Goal: Task Accomplishment & Management: Use online tool/utility

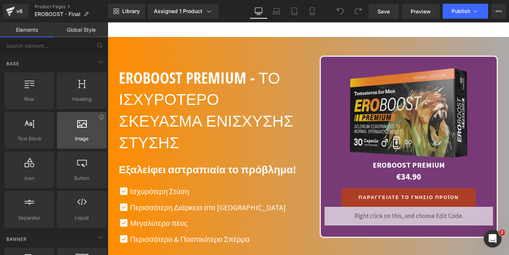
scroll to position [38, 0]
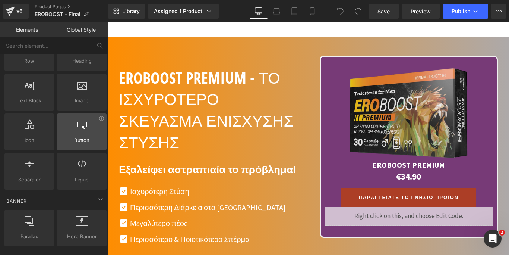
click at [76, 138] on span "Button" at bounding box center [81, 140] width 45 height 8
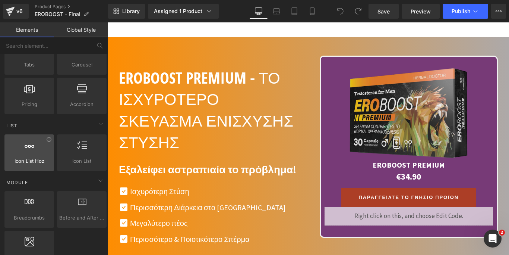
scroll to position [228, 0]
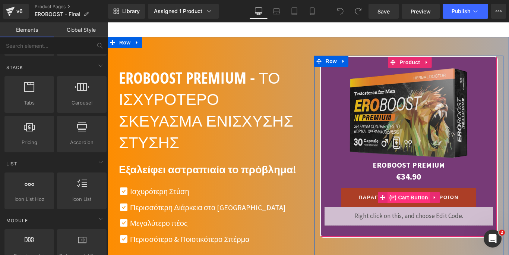
click at [406, 192] on span "(P) Cart Button" at bounding box center [409, 197] width 42 height 11
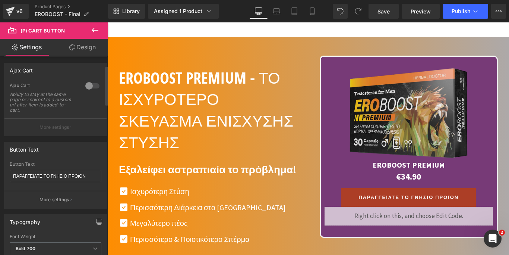
scroll to position [0, 0]
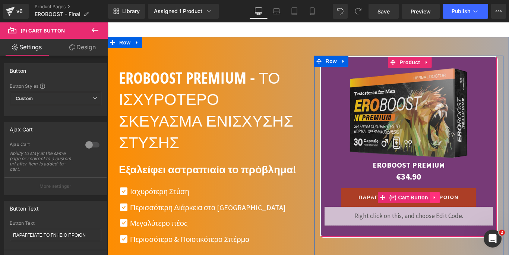
click at [434, 196] on icon at bounding box center [434, 197] width 1 height 3
click at [398, 192] on span "(P) Cart Button" at bounding box center [394, 197] width 42 height 11
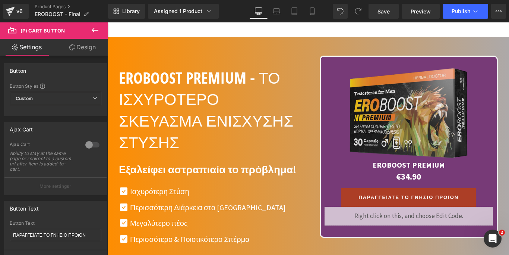
click at [84, 42] on link "Design" at bounding box center [83, 47] width 54 height 17
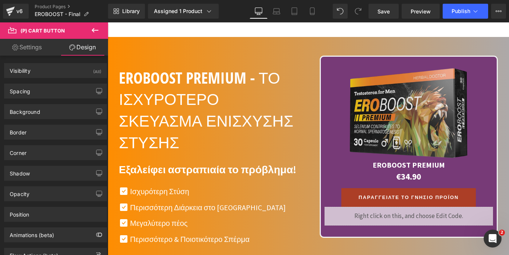
click at [94, 29] on icon at bounding box center [95, 30] width 9 height 9
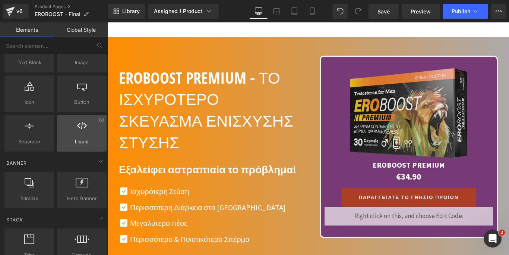
scroll to position [38, 0]
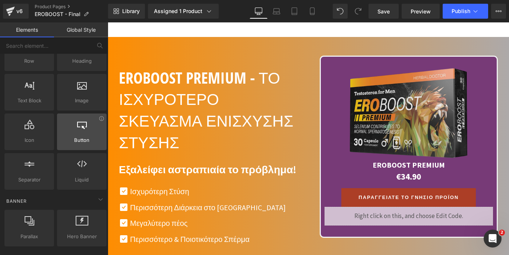
click at [78, 136] on span "Button" at bounding box center [81, 140] width 45 height 8
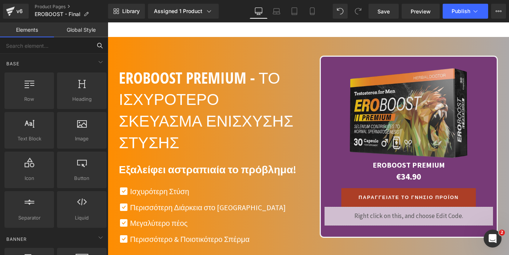
click at [63, 46] on input "text" at bounding box center [46, 45] width 92 height 16
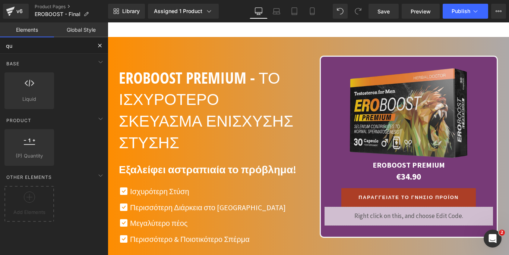
type input "qua"
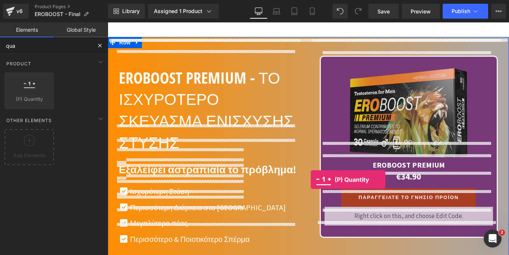
drag, startPoint x: 135, startPoint y: 115, endPoint x: 311, endPoint y: 179, distance: 187.2
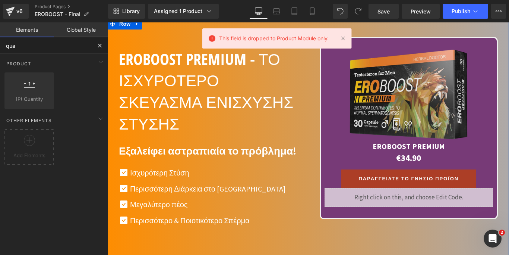
scroll to position [2766, 0]
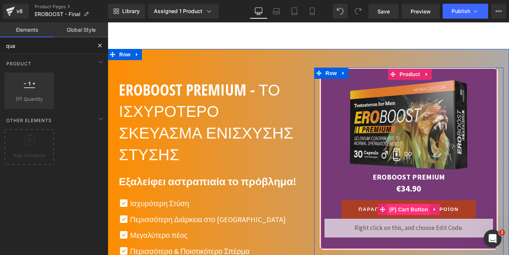
click at [412, 204] on span "(P) Cart Button" at bounding box center [409, 209] width 42 height 11
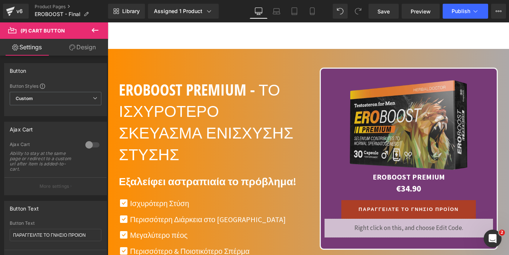
click at [95, 29] on icon at bounding box center [95, 30] width 9 height 9
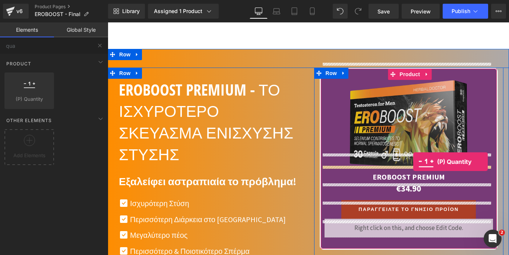
drag, startPoint x: 138, startPoint y: 126, endPoint x: 413, endPoint y: 161, distance: 277.4
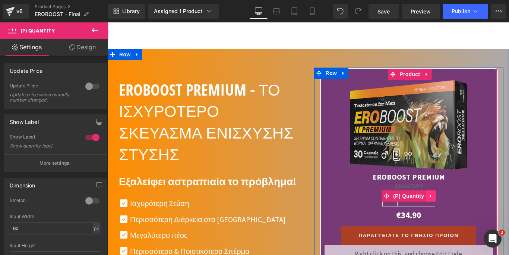
click at [428, 193] on icon at bounding box center [430, 196] width 5 height 6
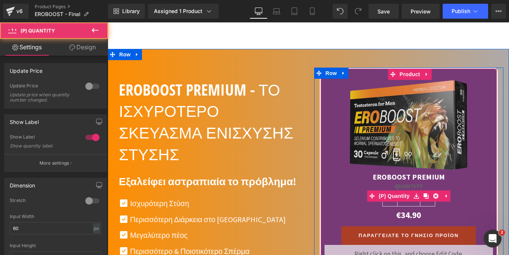
click at [476, 182] on label "Quantity" at bounding box center [409, 186] width 169 height 9
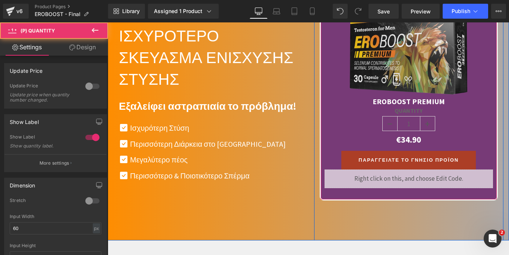
scroll to position [2842, 0]
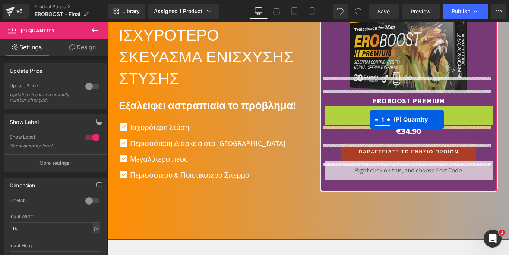
drag, startPoint x: 370, startPoint y: 103, endPoint x: 370, endPoint y: 119, distance: 16.4
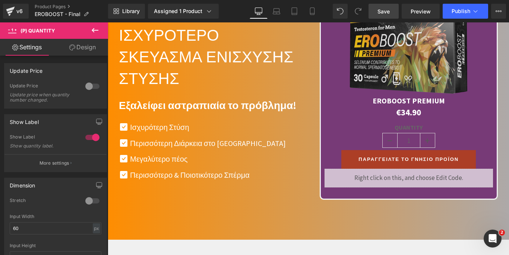
click at [387, 13] on span "Save" at bounding box center [384, 11] width 12 height 8
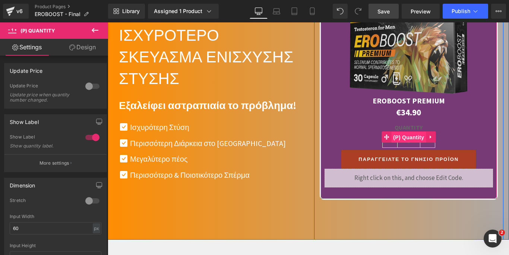
click at [406, 132] on span "(P) Quantity" at bounding box center [408, 137] width 35 height 11
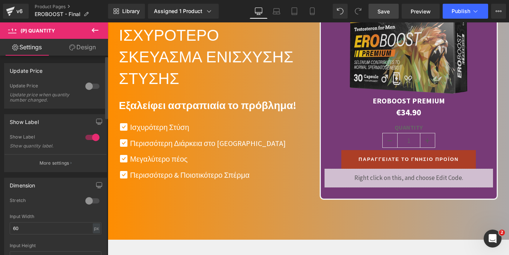
click at [84, 142] on div at bounding box center [93, 137] width 18 height 12
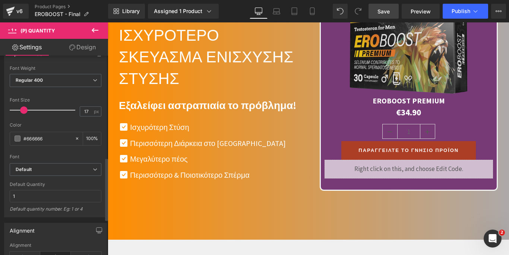
scroll to position [322, 0]
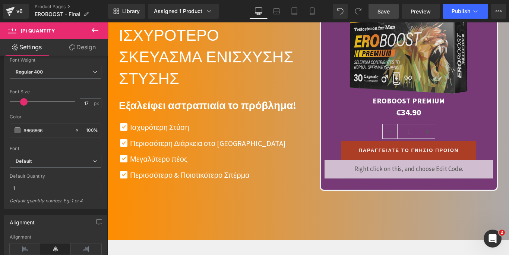
click at [387, 10] on span "Save" at bounding box center [384, 11] width 12 height 8
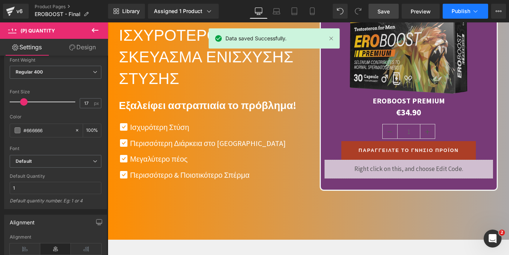
click at [459, 13] on span "Publish" at bounding box center [461, 11] width 19 height 6
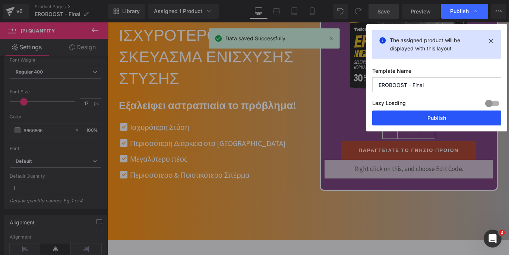
click at [457, 119] on button "Publish" at bounding box center [436, 117] width 129 height 15
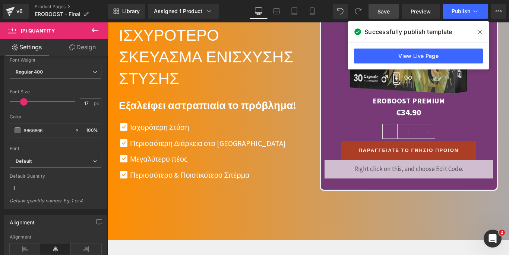
click at [498, 239] on div "Open Intercom Messenger" at bounding box center [493, 238] width 25 height 25
click at [55, 118] on div "Send us a message We typically reply in under 30 minutes" at bounding box center [51, 129] width 72 height 23
click at [38, 46] on textarea "Message…" at bounding box center [55, 39] width 99 height 13
type textarea "hello, i need help"
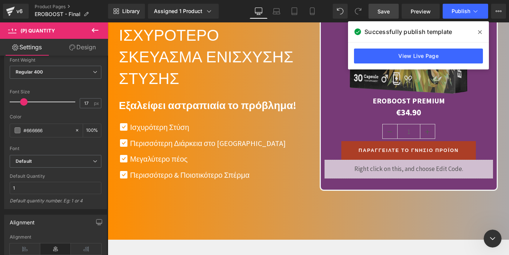
scroll to position [16, 0]
click at [479, 30] on icon at bounding box center [480, 32] width 4 height 6
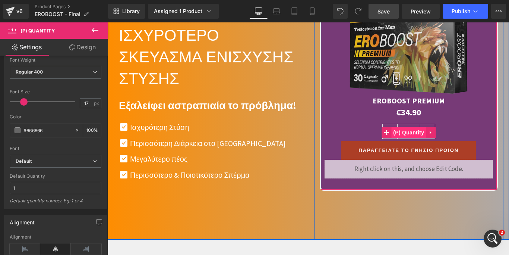
scroll to position [0, 0]
click at [405, 127] on span "(P) Quantity" at bounding box center [408, 132] width 35 height 11
click at [428, 130] on icon at bounding box center [430, 133] width 5 height 6
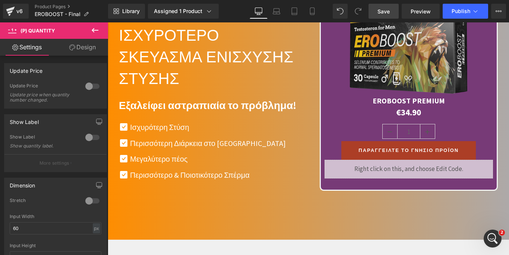
click at [80, 44] on link "Design" at bounding box center [83, 47] width 54 height 17
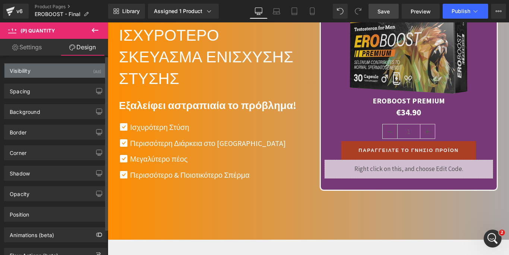
click at [59, 69] on div "Visibility (All)" at bounding box center [55, 70] width 102 height 14
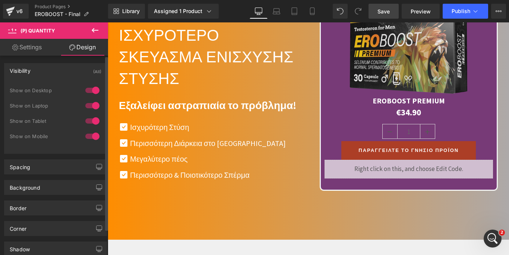
click at [84, 91] on div at bounding box center [93, 90] width 18 height 12
click at [84, 106] on div at bounding box center [93, 106] width 18 height 12
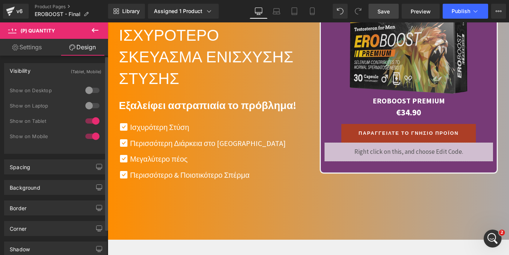
click at [84, 120] on div at bounding box center [93, 121] width 18 height 12
click at [84, 136] on div at bounding box center [93, 136] width 18 height 12
click at [91, 121] on div at bounding box center [93, 121] width 18 height 12
click at [84, 136] on div at bounding box center [93, 136] width 18 height 12
drag, startPoint x: 366, startPoint y: 13, endPoint x: 378, endPoint y: 15, distance: 12.0
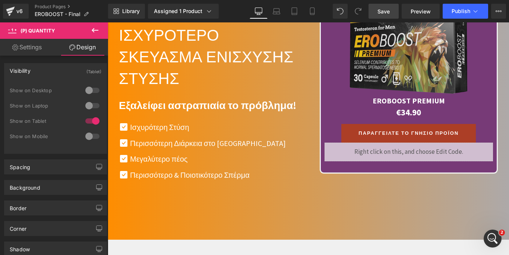
click at [368, 15] on div "Library Assigned 1 Product Product Preview EROBOOST PREMIUM Manage assigned pro…" at bounding box center [308, 11] width 401 height 15
drag, startPoint x: 378, startPoint y: 15, endPoint x: 344, endPoint y: 3, distance: 35.5
click at [378, 15] on link "Save" at bounding box center [384, 11] width 30 height 15
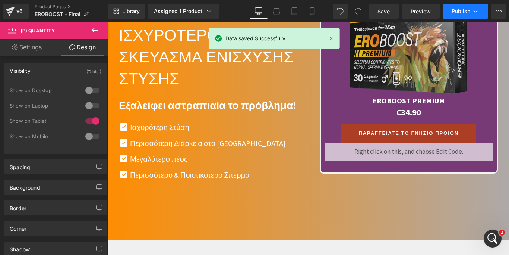
click at [456, 14] on span "Publish" at bounding box center [461, 11] width 19 height 6
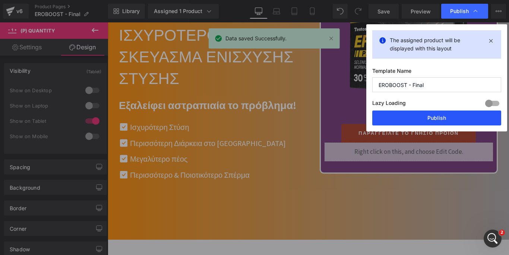
drag, startPoint x: 453, startPoint y: 118, endPoint x: 172, endPoint y: 106, distance: 281.4
click at [453, 118] on button "Publish" at bounding box center [436, 117] width 129 height 15
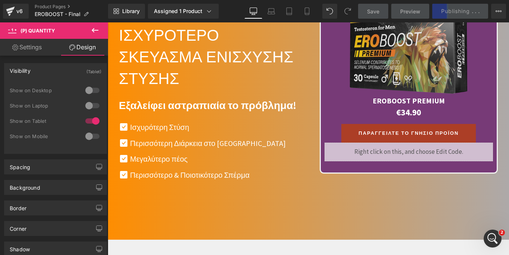
click at [496, 236] on icon "Open Intercom Messenger" at bounding box center [493, 238] width 12 height 12
